Goal: Register for event/course

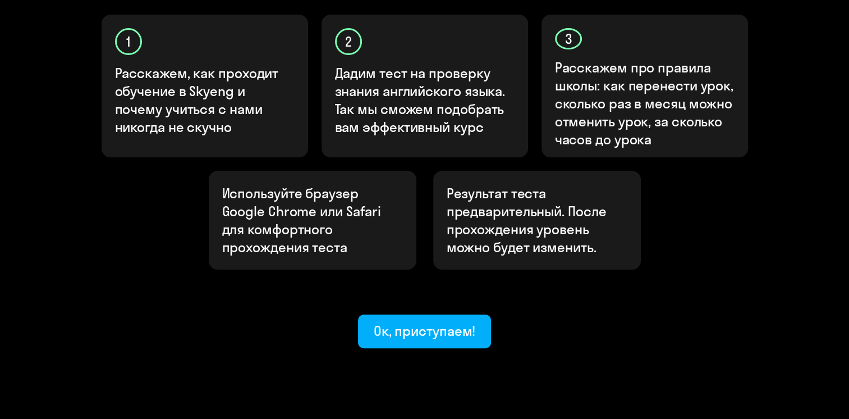
scroll to position [391, 0]
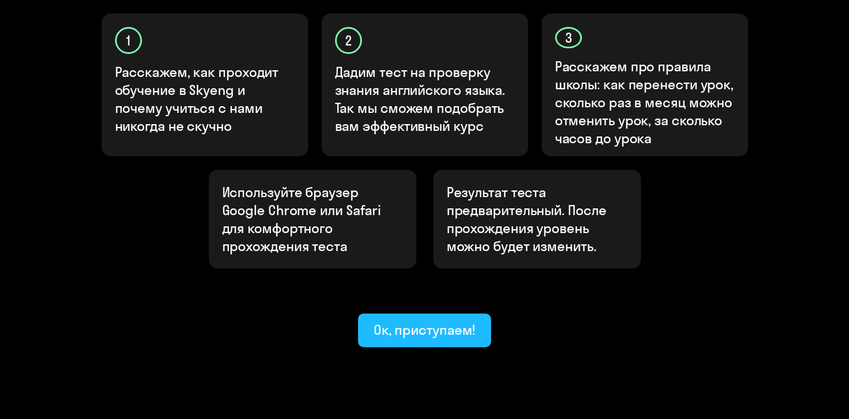
click at [422, 320] on div "Ок, приступаем!" at bounding box center [425, 329] width 102 height 18
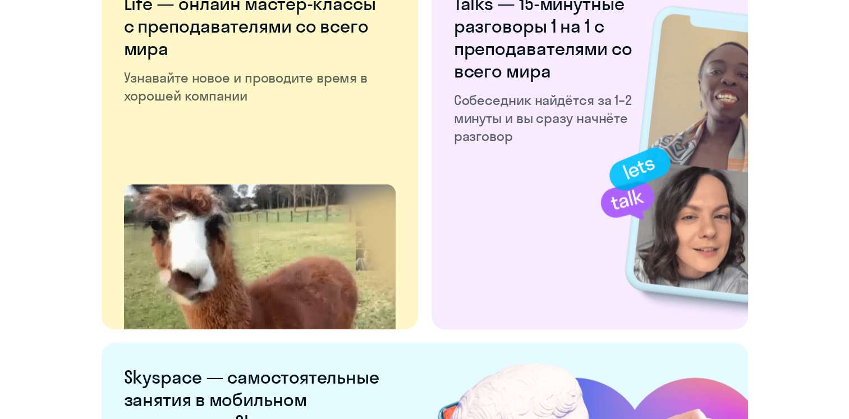
scroll to position [2132, 0]
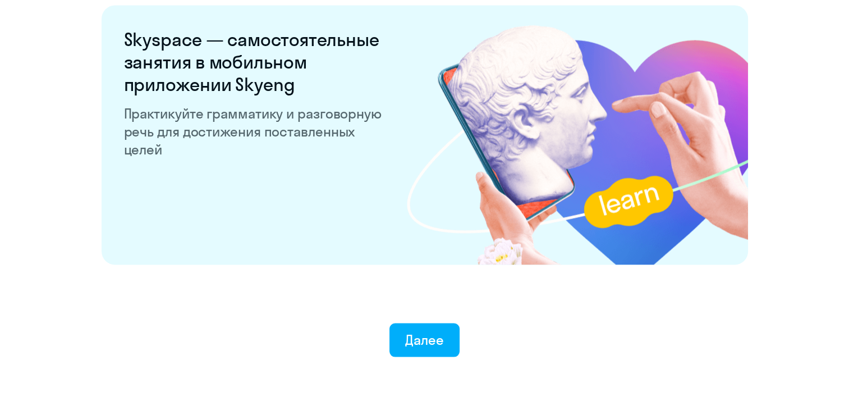
click at [424, 348] on button "Далее" at bounding box center [424, 340] width 70 height 34
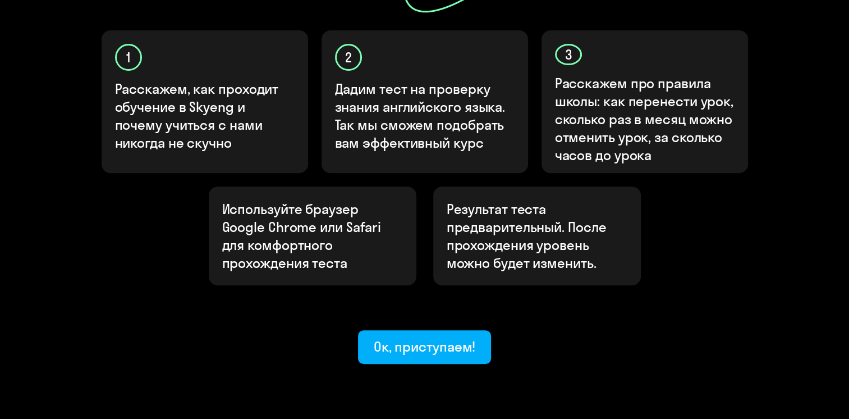
scroll to position [391, 0]
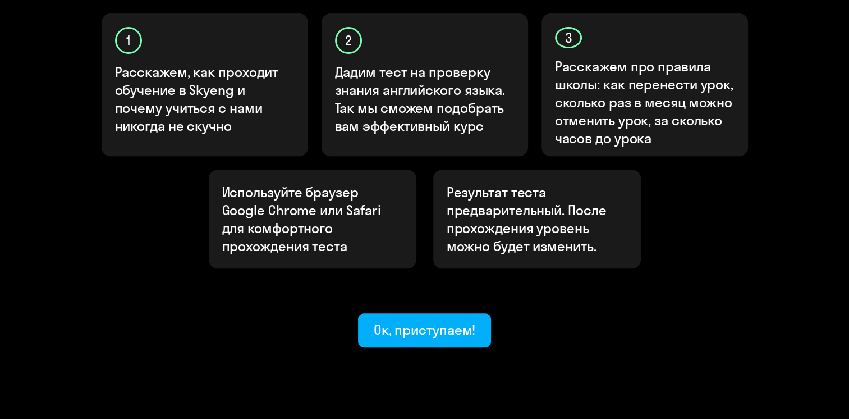
click at [394, 307] on div "Узнайте ваш уровень английского, чтобы начать обучение в [GEOGRAPHIC_DATA] Узна…" at bounding box center [424, 33] width 849 height 849
click at [404, 320] on div "Ок, приступаем!" at bounding box center [425, 329] width 102 height 18
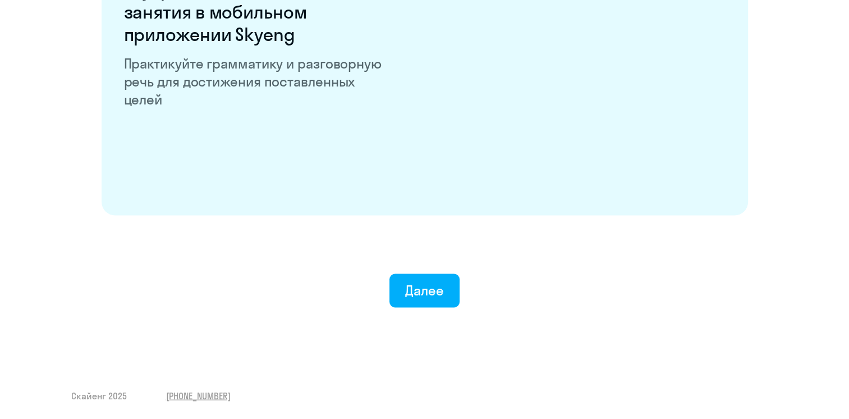
scroll to position [2181, 0]
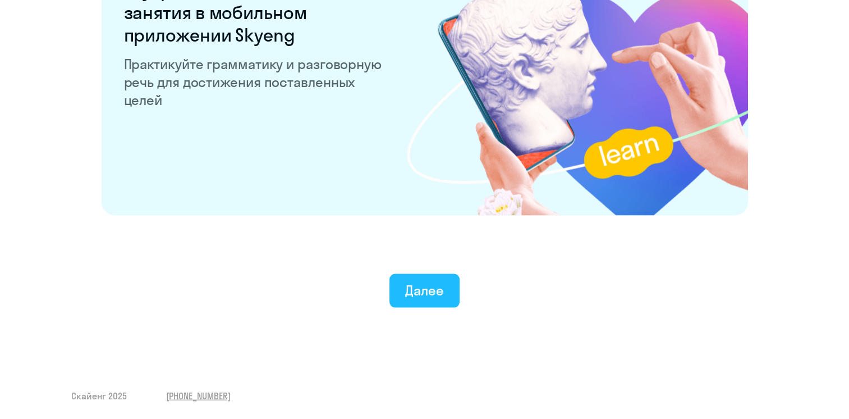
click at [426, 298] on button "Далее" at bounding box center [424, 291] width 70 height 34
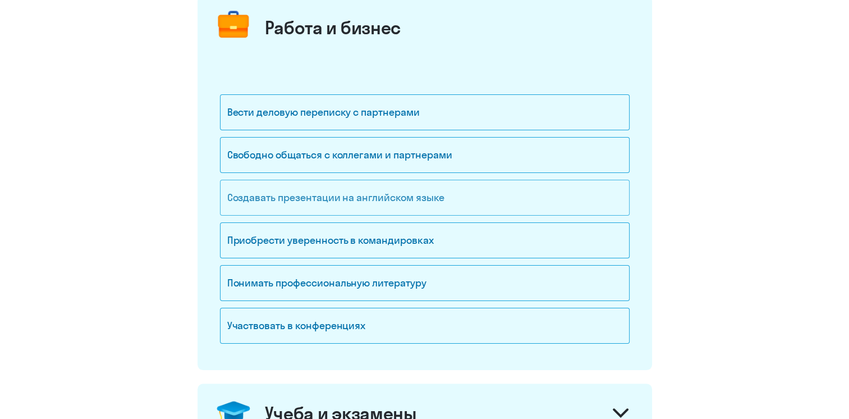
scroll to position [89, 0]
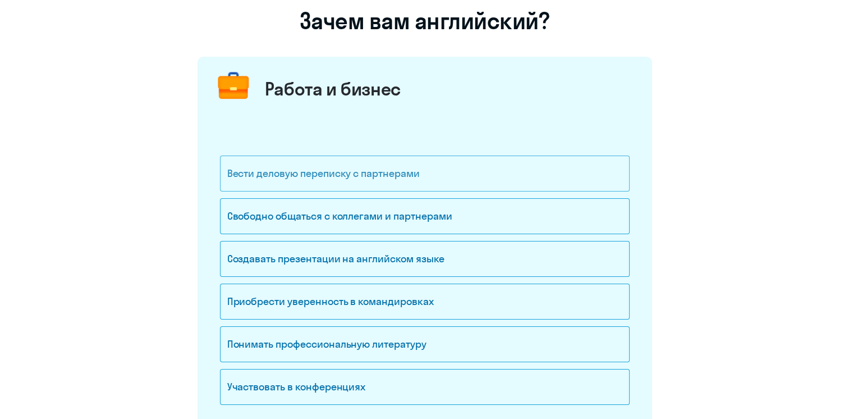
click at [367, 176] on div "Вести деловую переписку с партнерами" at bounding box center [425, 173] width 410 height 36
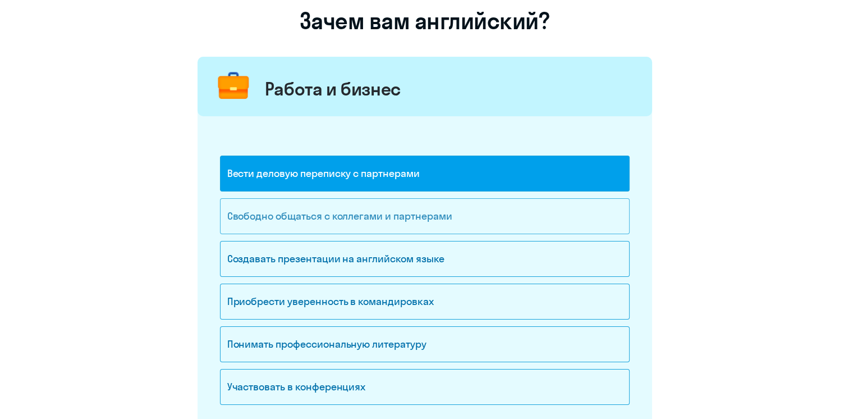
click at [361, 208] on div "Свободно общаться с коллегами и партнерами" at bounding box center [425, 216] width 410 height 36
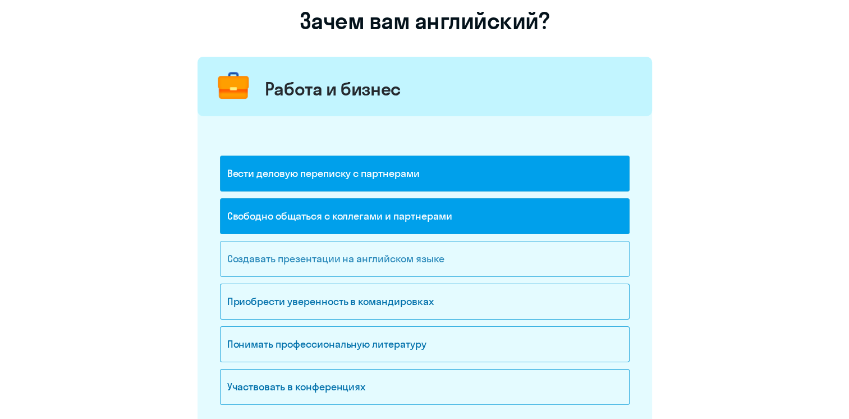
click at [352, 256] on div "Создавать презентации на английском языке" at bounding box center [425, 259] width 410 height 36
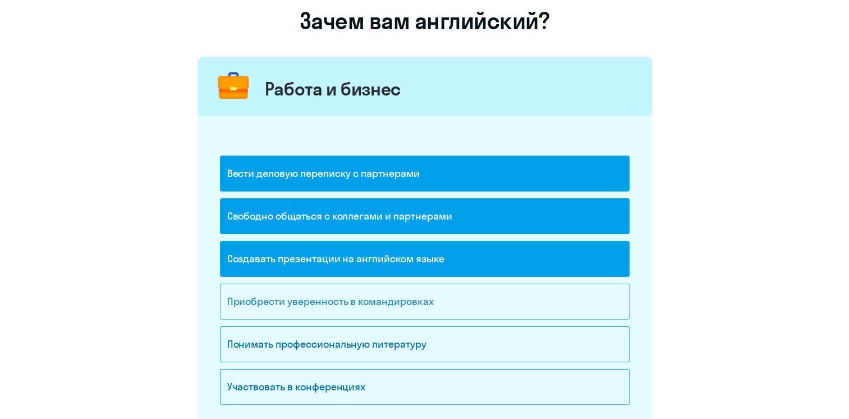
click at [327, 293] on div "Приобрести уверенность в командировках" at bounding box center [425, 301] width 410 height 36
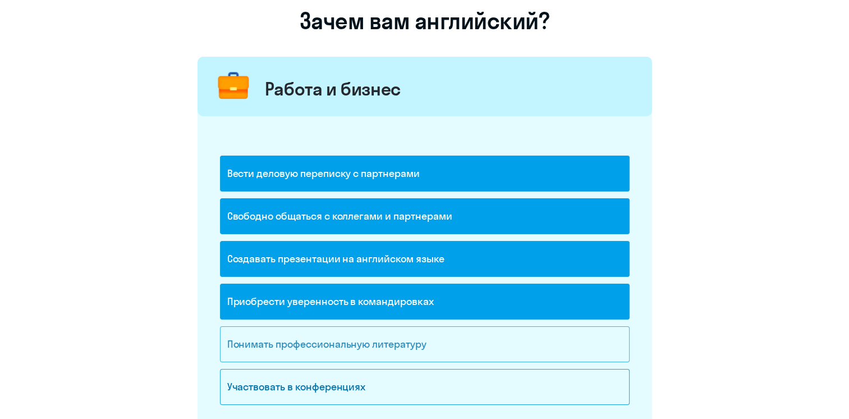
click at [325, 336] on div "Понимать профессиональную литературу" at bounding box center [425, 344] width 410 height 36
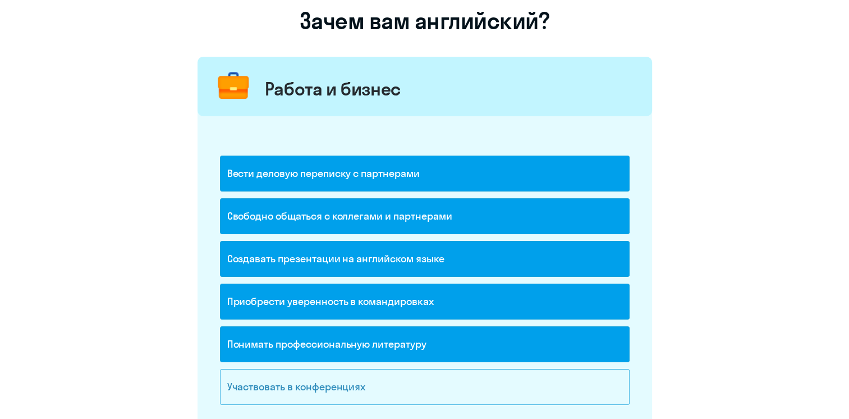
click at [325, 383] on div "Участвовать в конференциях" at bounding box center [425, 387] width 410 height 36
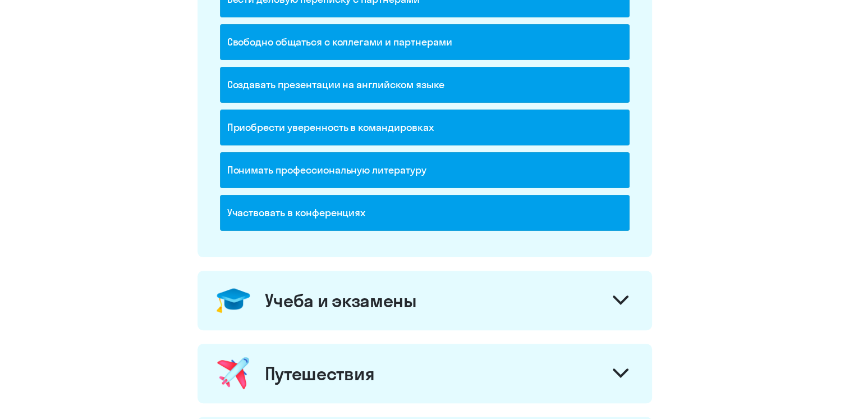
scroll to position [314, 0]
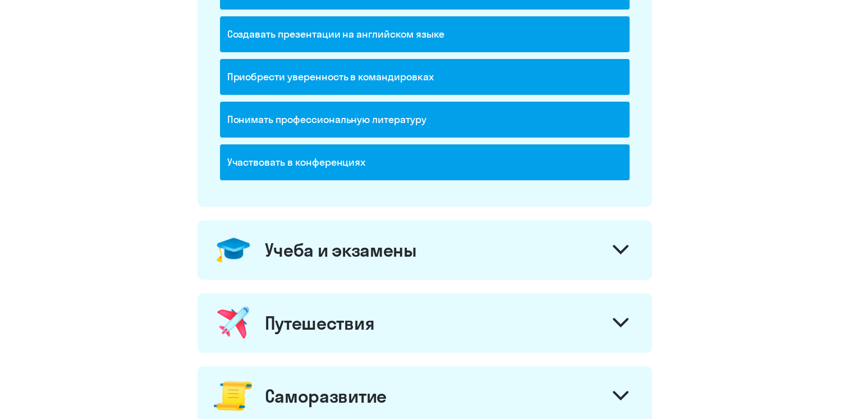
click at [634, 249] on div "Учеба и экзамены" at bounding box center [424, 249] width 454 height 59
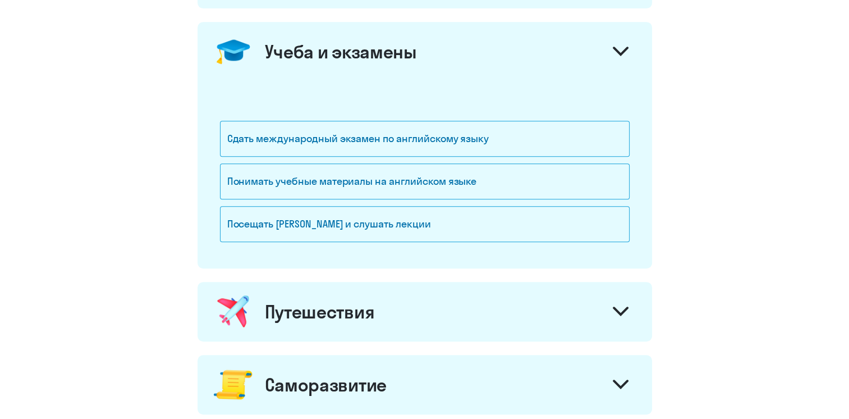
scroll to position [538, 0]
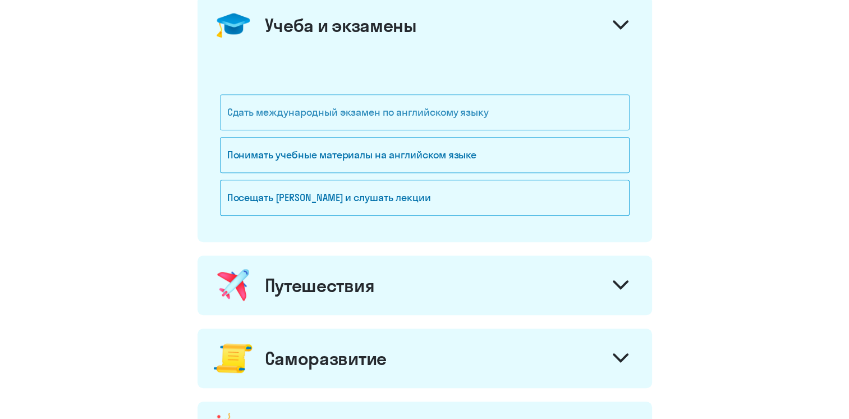
click at [391, 108] on div "Сдать международный экзамен по английскому языку" at bounding box center [425, 112] width 410 height 36
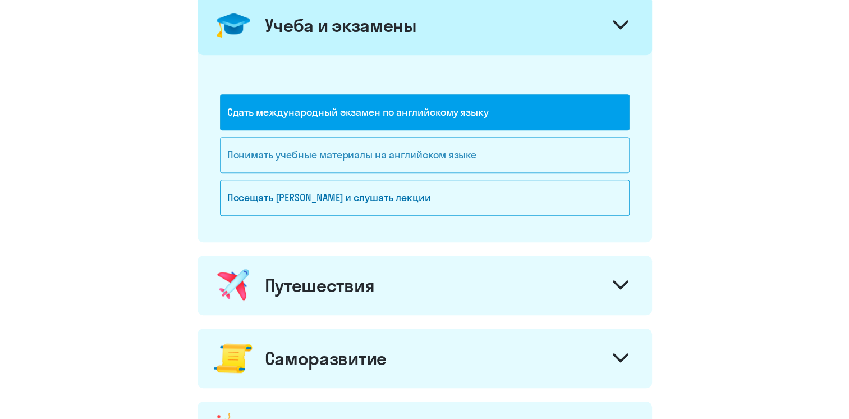
click at [382, 152] on div "Понимать учебные материалы на английском языке" at bounding box center [425, 155] width 410 height 36
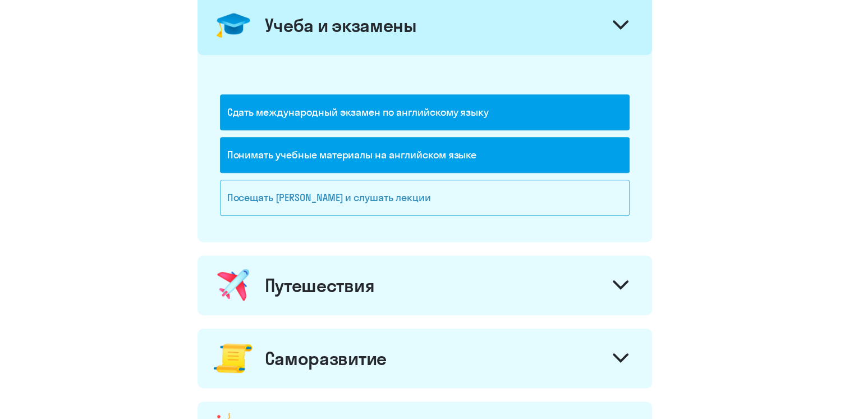
click at [353, 203] on div "Посещать [PERSON_NAME] и слушать лекции" at bounding box center [425, 198] width 410 height 36
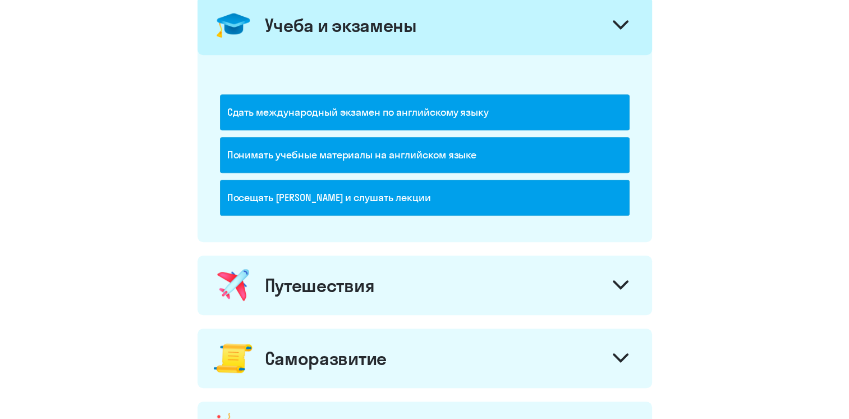
click at [615, 282] on icon at bounding box center [620, 284] width 13 height 7
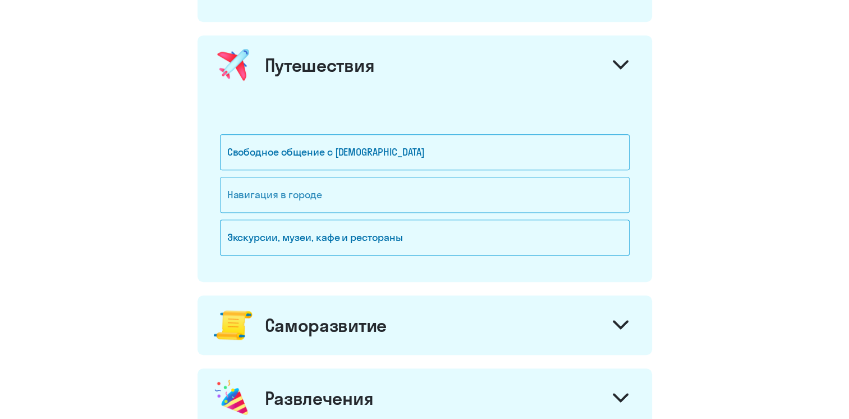
scroll to position [762, 0]
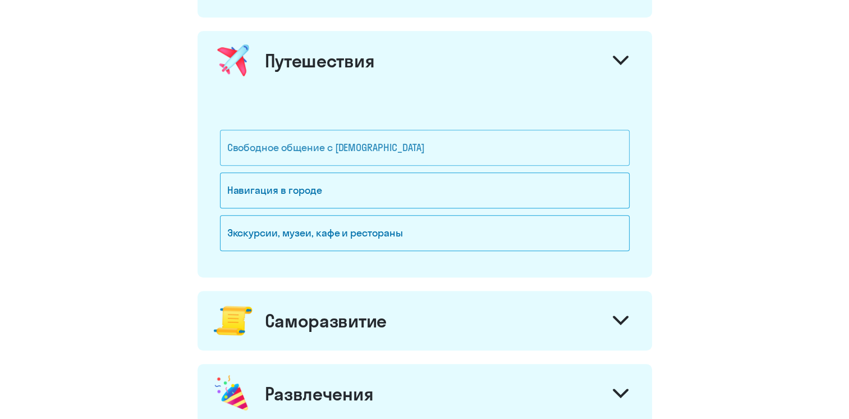
click at [392, 149] on div "Свободное общение с [DEMOGRAPHIC_DATA]" at bounding box center [425, 148] width 410 height 36
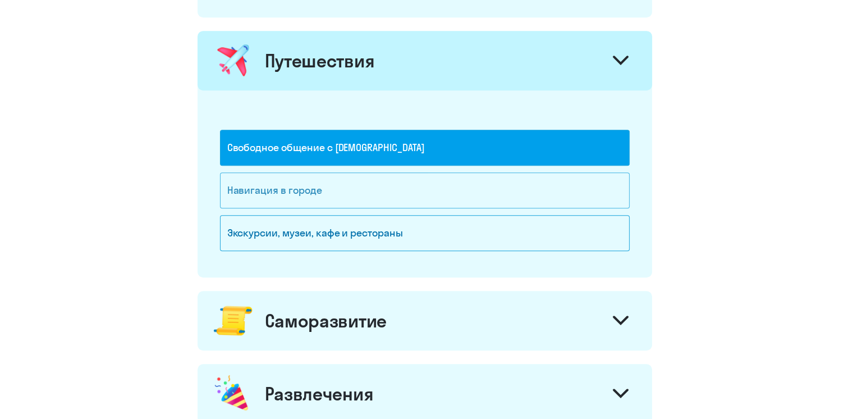
click at [366, 177] on div "Навигация в городе" at bounding box center [425, 190] width 410 height 36
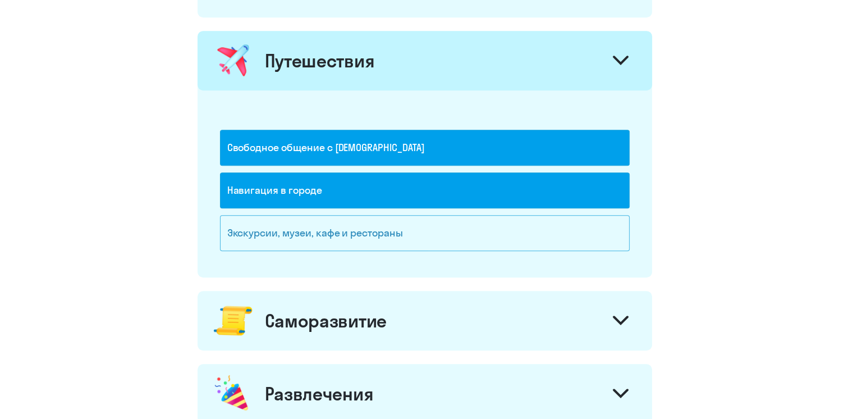
click at [357, 221] on div "Экскурсии, музеи, кафе и рестораны" at bounding box center [425, 233] width 410 height 36
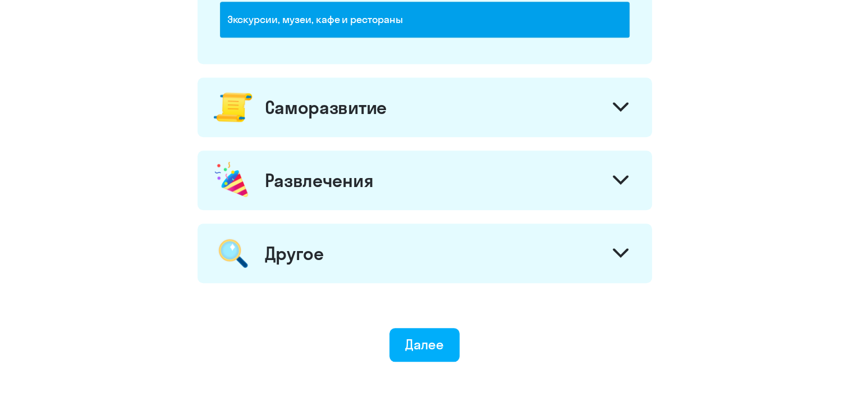
scroll to position [987, 0]
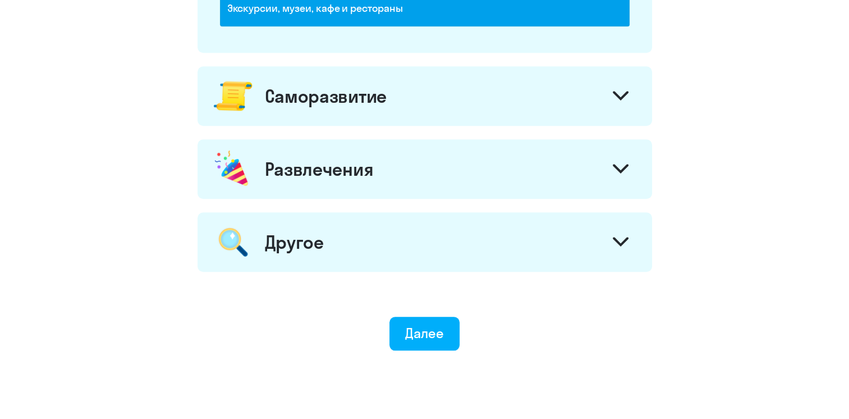
click at [625, 92] on icon at bounding box center [620, 95] width 13 height 7
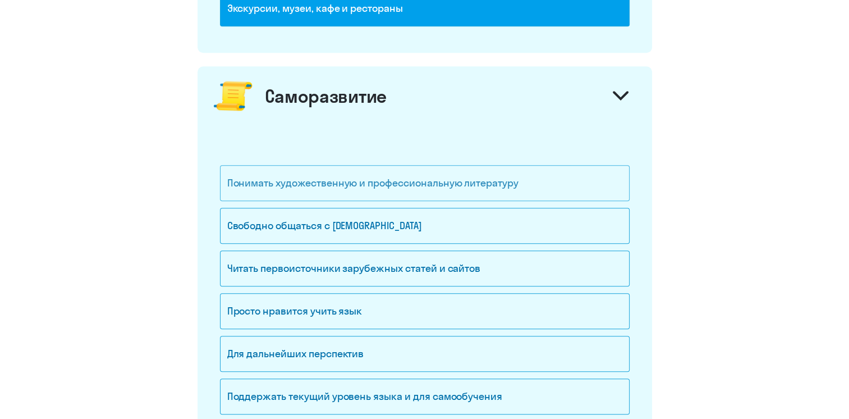
click at [316, 181] on div "Понимать художественную и профессиональную литературу" at bounding box center [425, 183] width 410 height 36
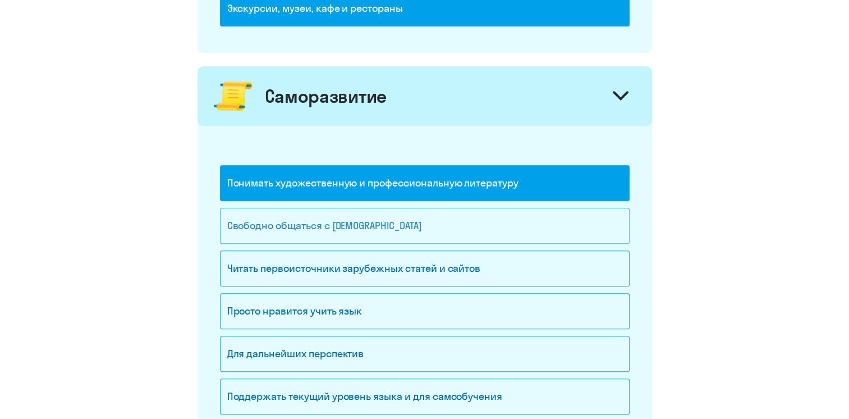
click at [316, 220] on div "Свободно общаться с [DEMOGRAPHIC_DATA]" at bounding box center [425, 226] width 410 height 36
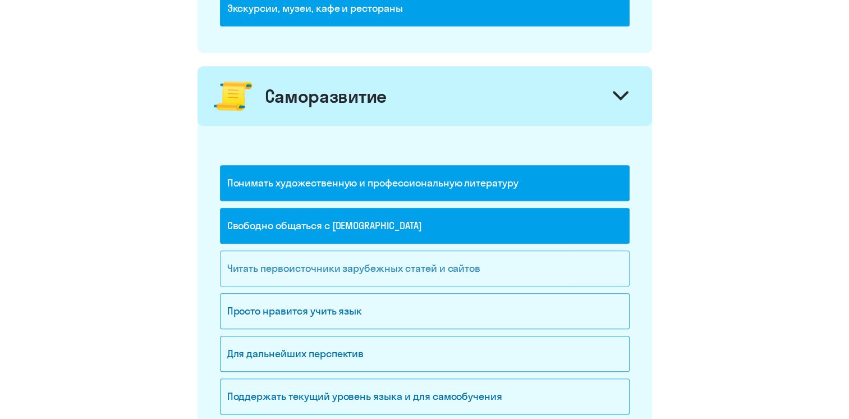
click at [324, 270] on div "Читать первоисточники зарубежных статей и сайтов" at bounding box center [425, 268] width 410 height 36
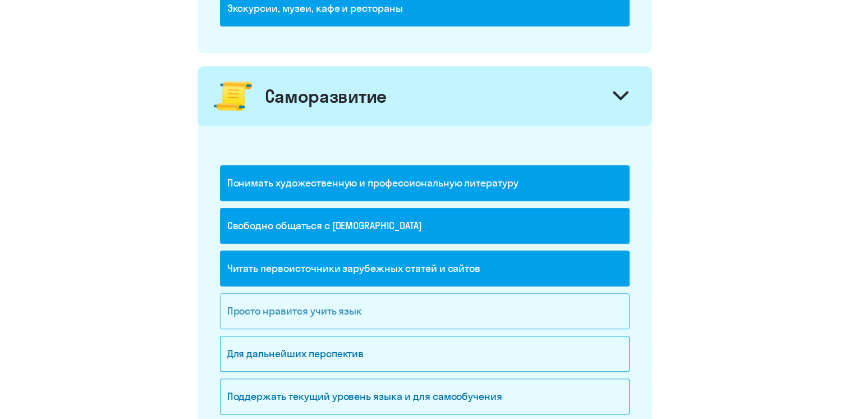
click at [321, 295] on div "Просто нравится учить язык" at bounding box center [425, 311] width 410 height 36
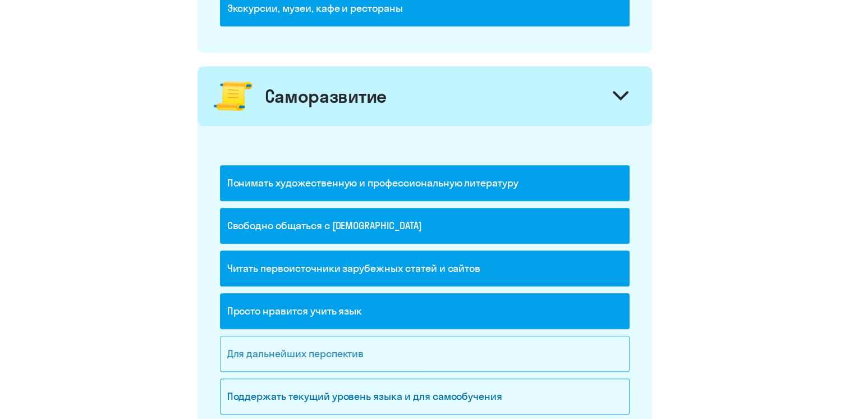
click at [315, 351] on div "Для дальнейших перспектив" at bounding box center [425, 354] width 410 height 36
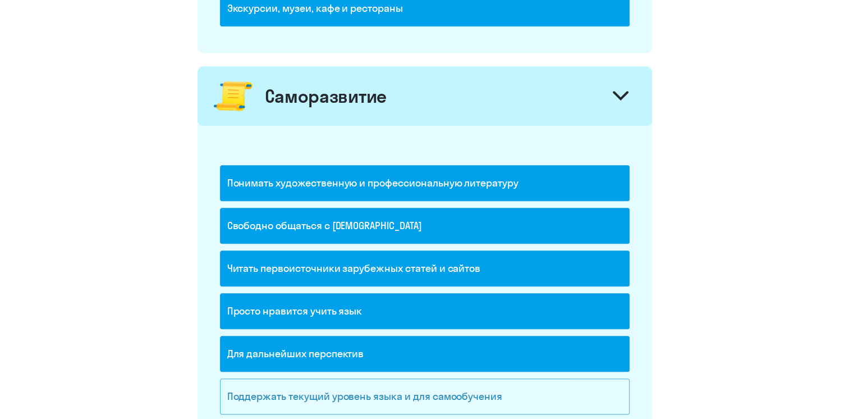
click at [312, 383] on div "Поддержать текущий уровень языка и для cамообучения" at bounding box center [425, 396] width 410 height 36
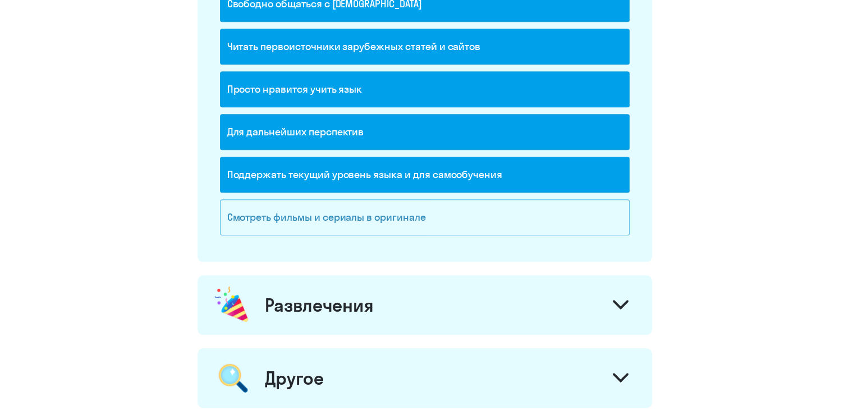
scroll to position [1211, 0]
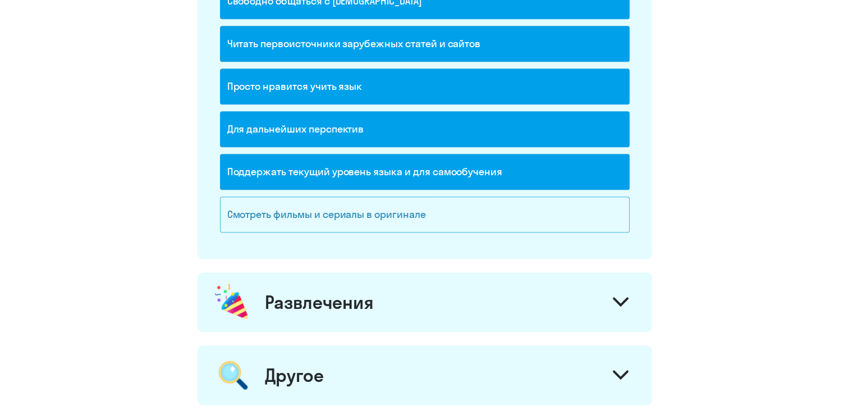
click at [346, 211] on div "Смотреть фильмы и сериалы в оригинале" at bounding box center [425, 214] width 410 height 36
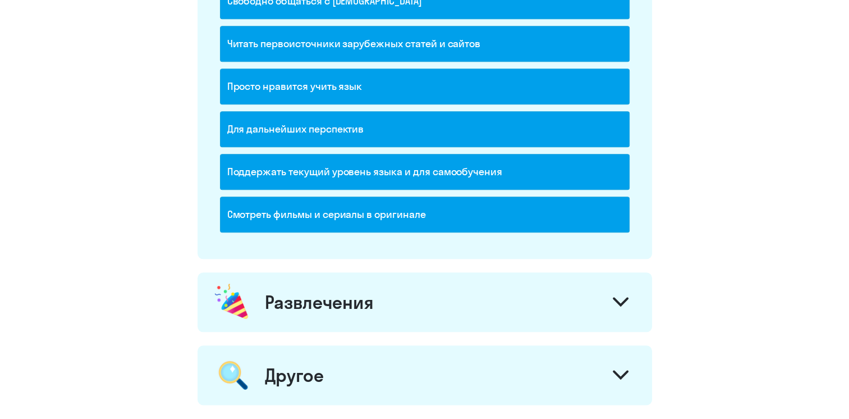
click at [624, 297] on icon at bounding box center [621, 302] width 16 height 10
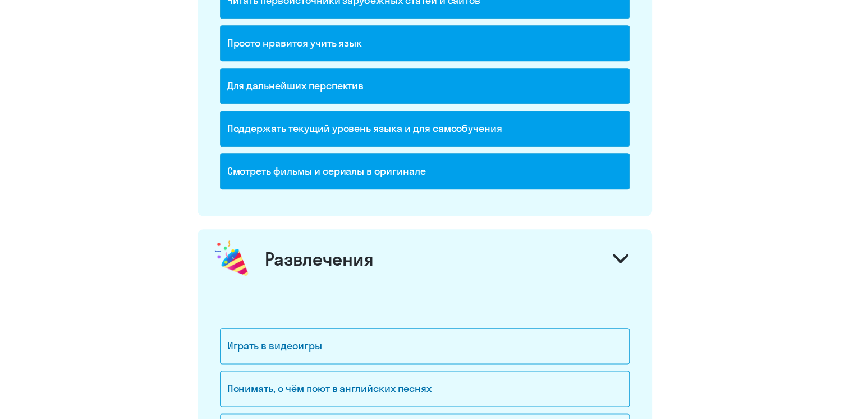
scroll to position [1436, 0]
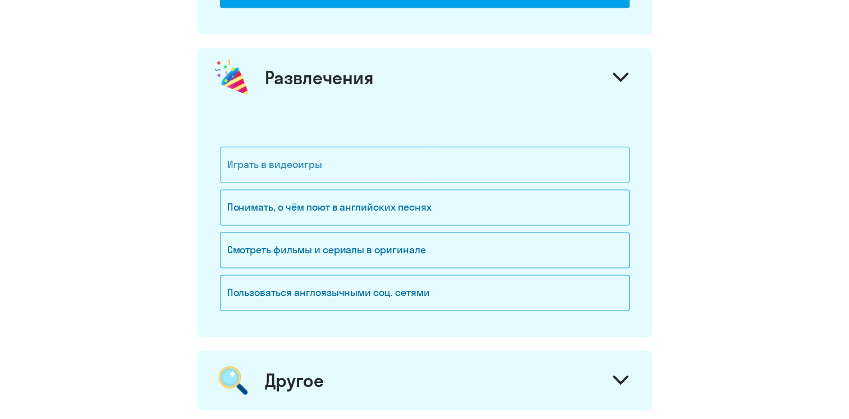
click at [390, 175] on div "Играть в видеоигры" at bounding box center [425, 164] width 410 height 36
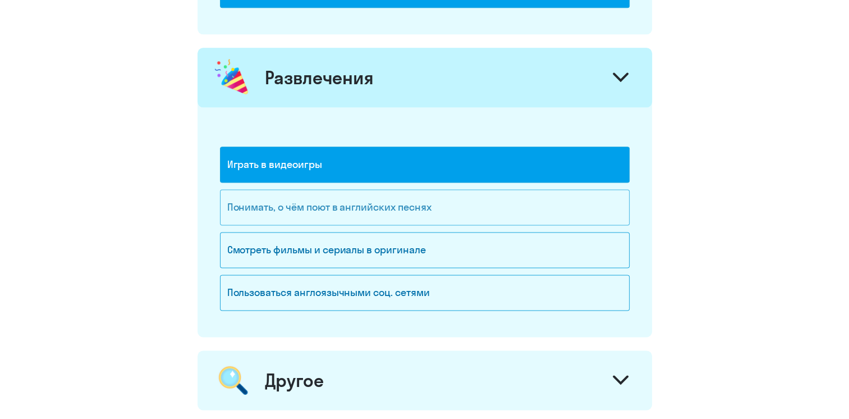
click at [369, 212] on div "Понимать, о чём поют в английских песнях" at bounding box center [425, 207] width 410 height 36
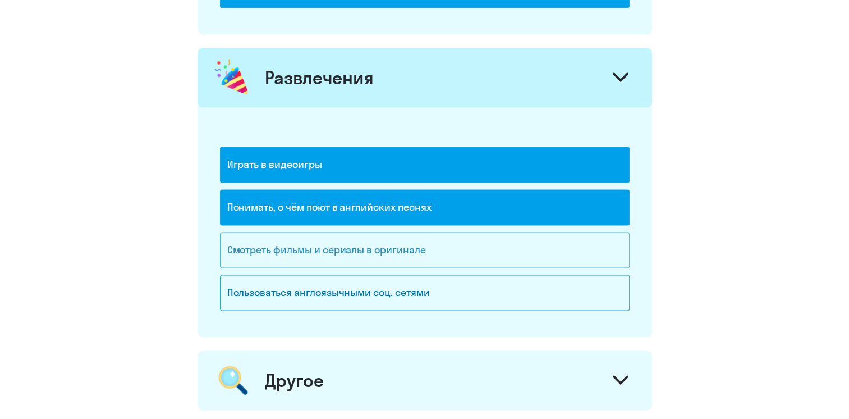
click at [359, 237] on div "Смотреть фильмы и сериалы в оригинале" at bounding box center [425, 250] width 410 height 36
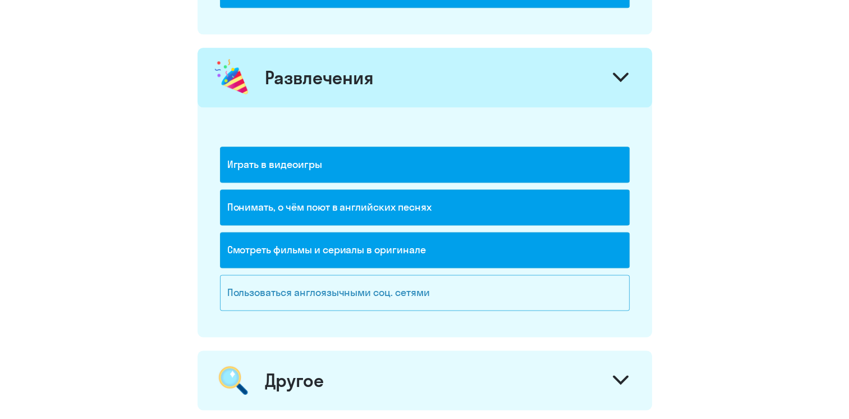
drag, startPoint x: 355, startPoint y: 265, endPoint x: 357, endPoint y: 271, distance: 6.4
click at [355, 268] on div "Смотреть фильмы и сериалы в оригинале" at bounding box center [425, 253] width 410 height 43
click at [357, 279] on div "Пользоваться англоязычными соц. сетями" at bounding box center [425, 292] width 410 height 36
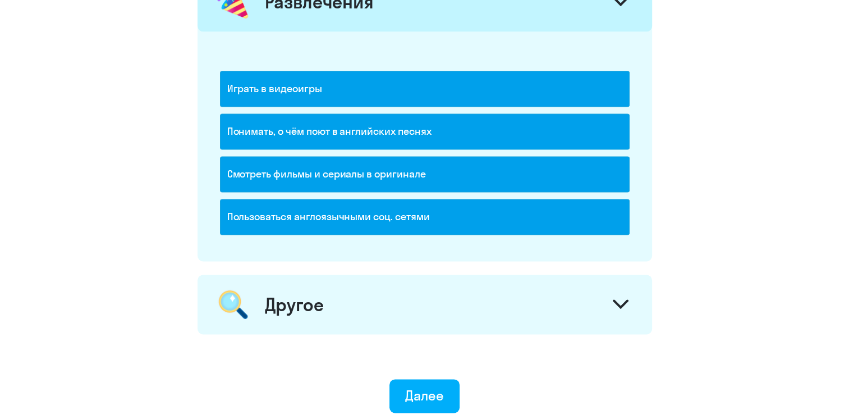
scroll to position [1607, 0]
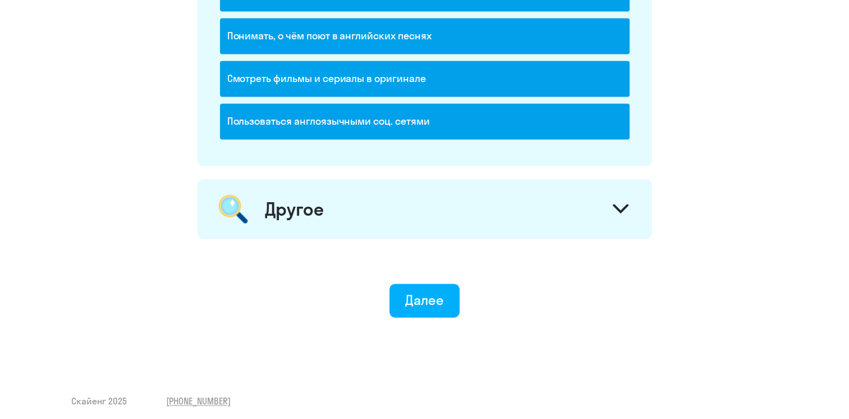
click at [630, 203] on div at bounding box center [620, 209] width 27 height 27
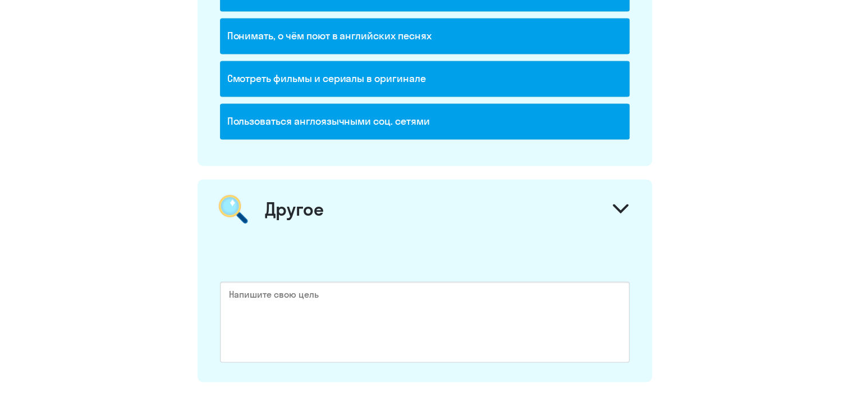
click at [604, 203] on div "Другое" at bounding box center [424, 208] width 454 height 59
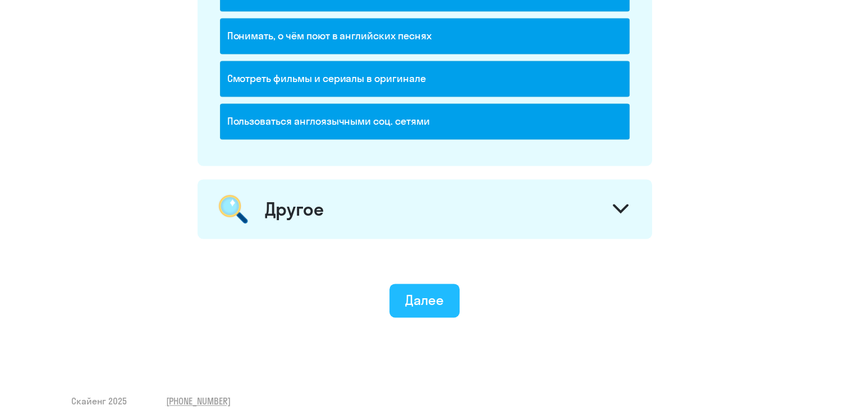
click at [424, 297] on div "Далее" at bounding box center [424, 300] width 39 height 18
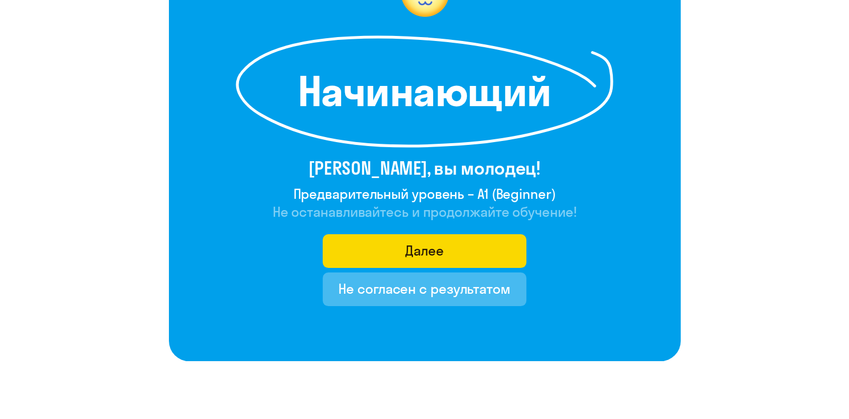
scroll to position [168, 0]
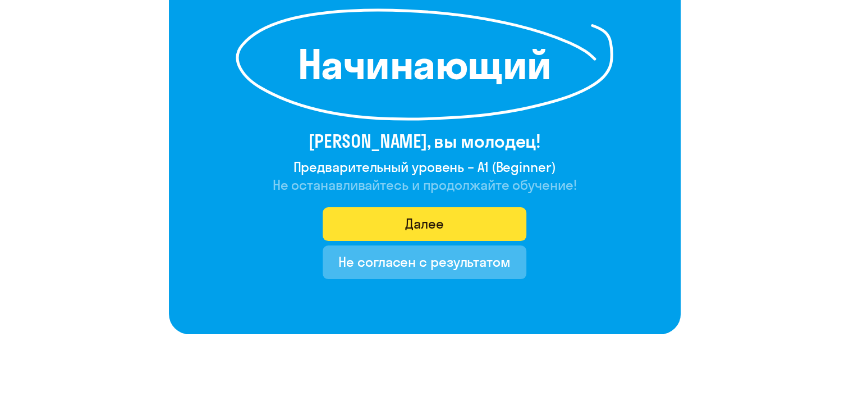
click at [424, 219] on div "Далее" at bounding box center [424, 223] width 39 height 18
